Goal: Task Accomplishment & Management: Use online tool/utility

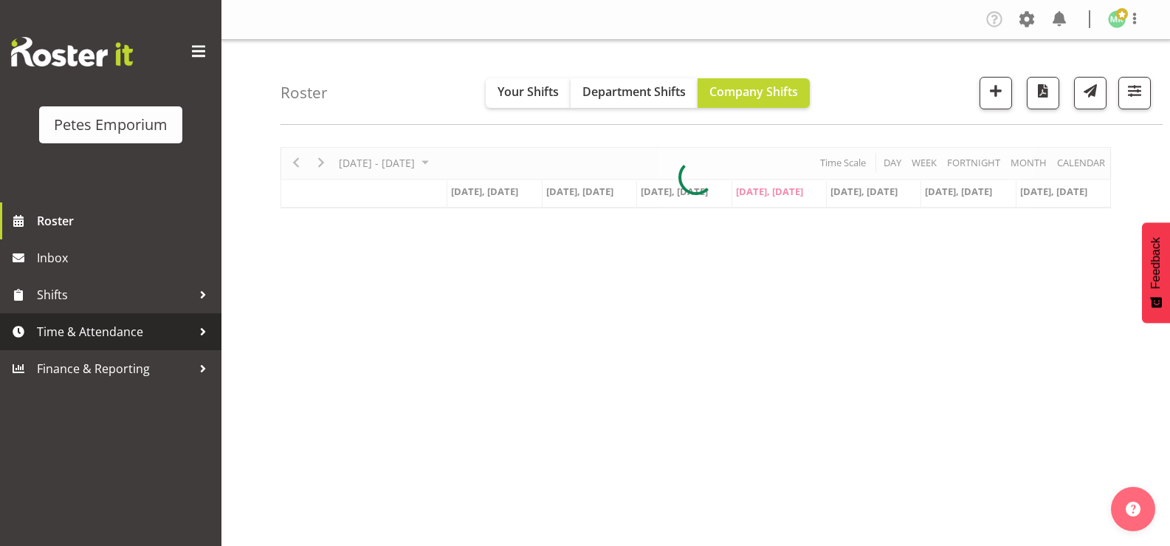
click at [95, 326] on span "Time & Attendance" at bounding box center [114, 331] width 155 height 22
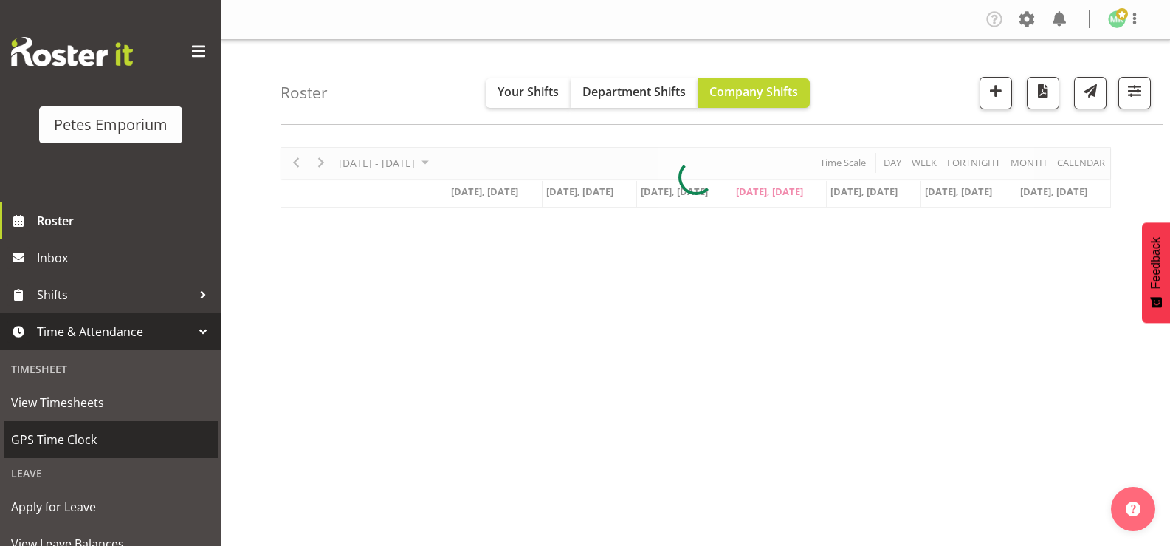
click at [84, 439] on span "GPS Time Clock" at bounding box center [110, 439] width 199 height 22
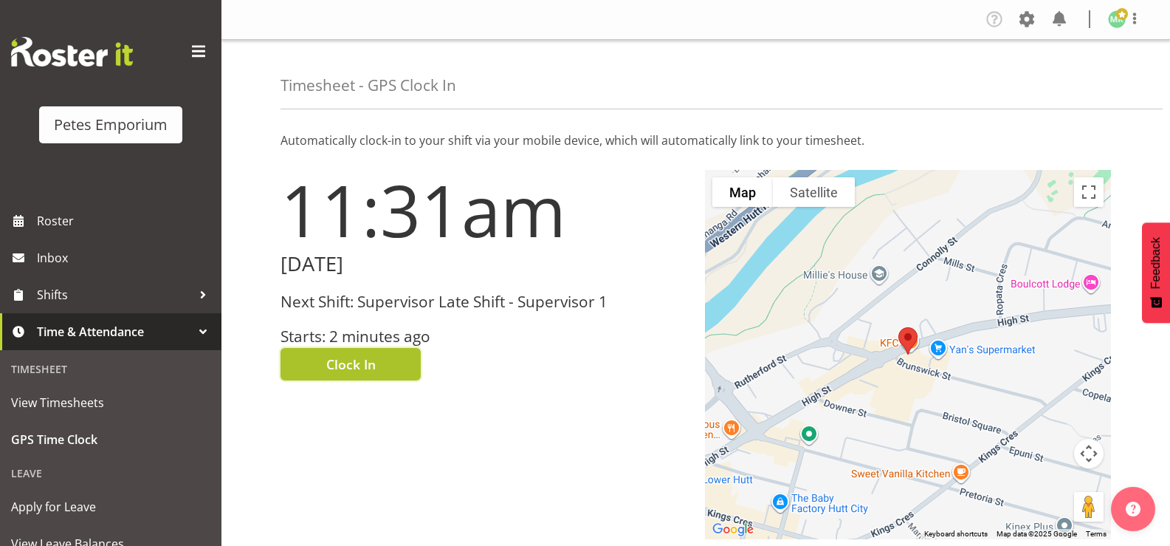
click at [383, 361] on button "Clock In" at bounding box center [351, 364] width 140 height 32
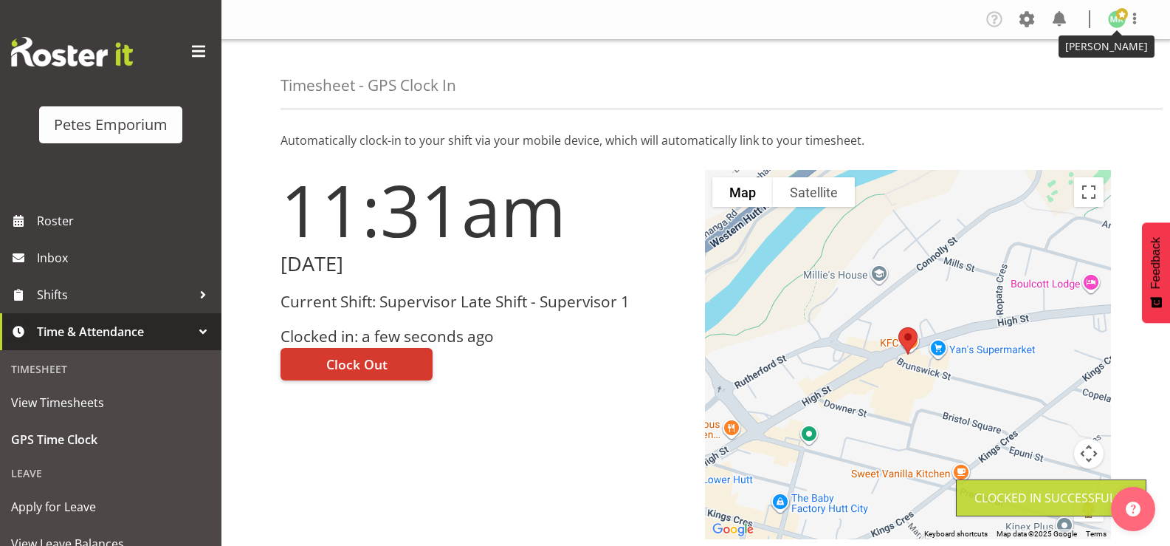
click at [1113, 18] on img at bounding box center [1117, 19] width 18 height 18
click at [1059, 78] on link "Log Out" at bounding box center [1073, 77] width 142 height 27
